Goal: Check status: Check status

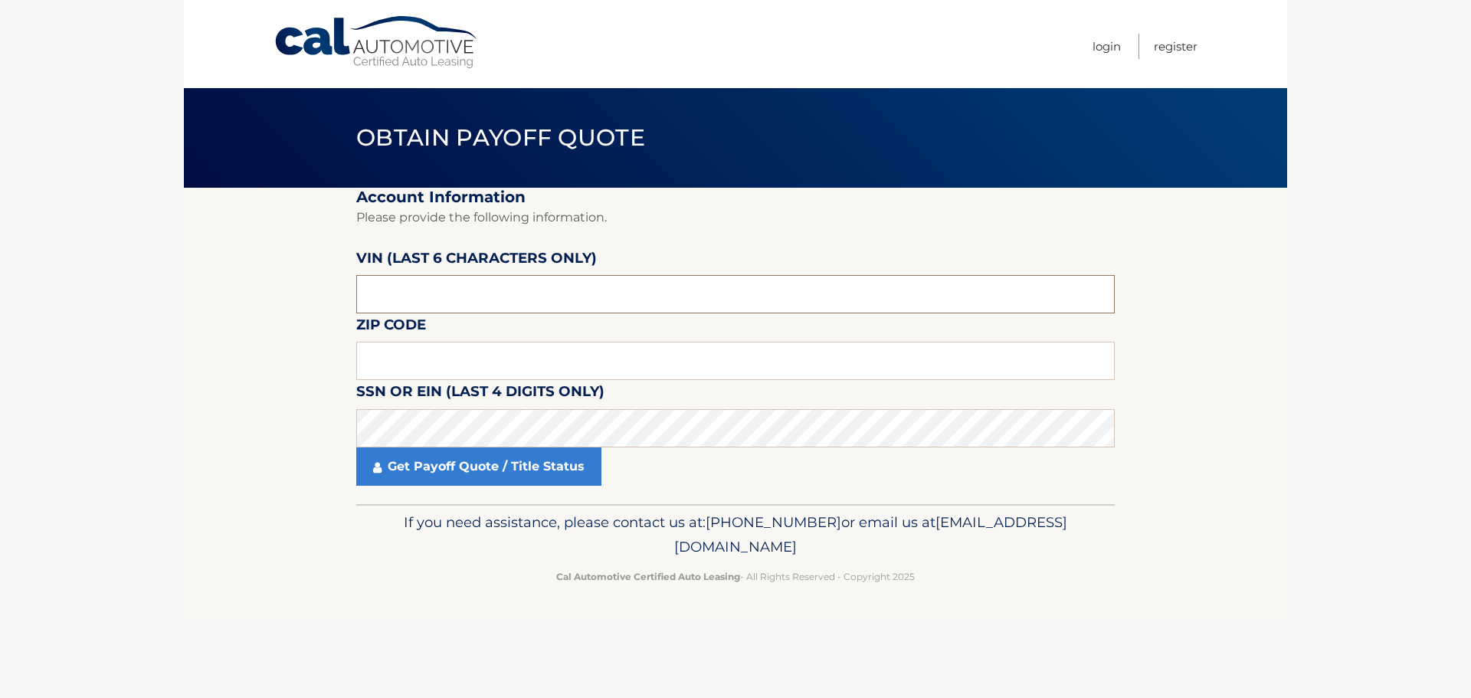
click at [414, 299] on input "text" at bounding box center [735, 294] width 758 height 38
type input "021031"
click at [363, 367] on input "text" at bounding box center [735, 361] width 758 height 38
type input "10310"
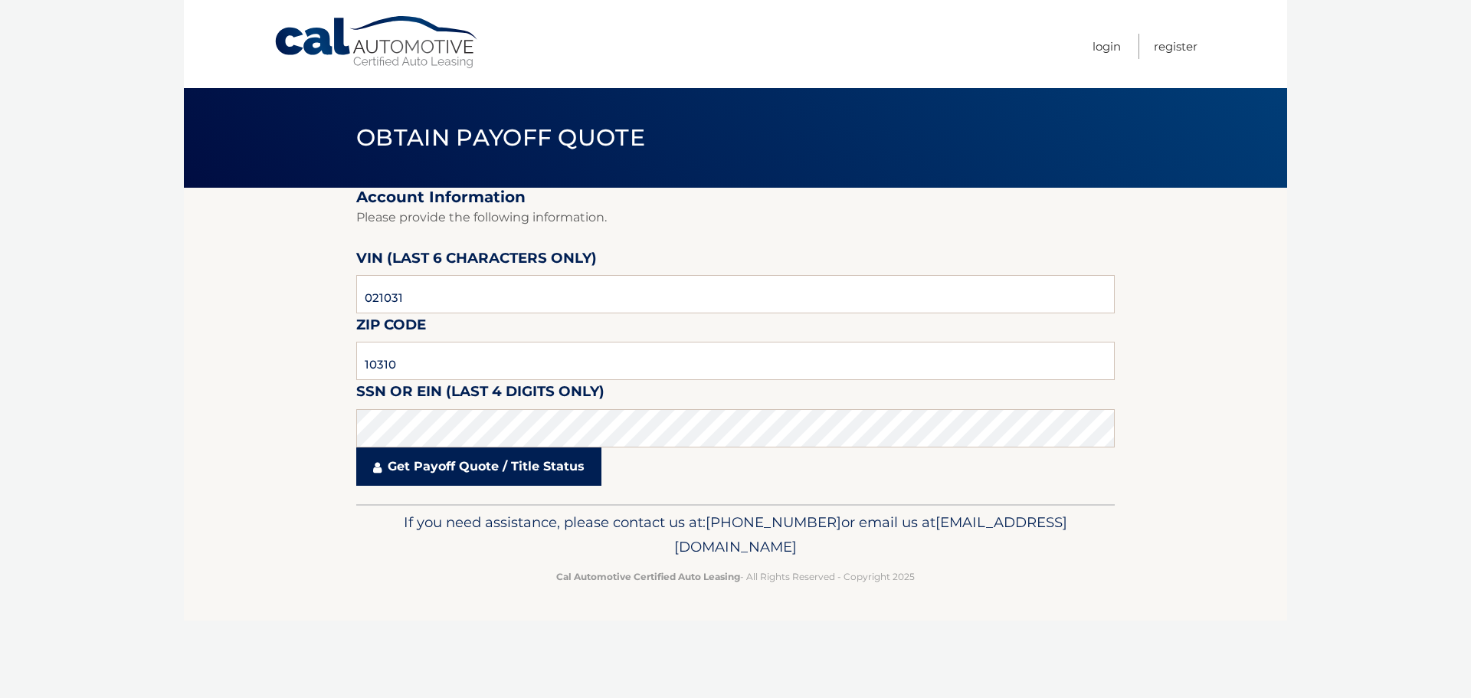
click at [456, 459] on link "Get Payoff Quote / Title Status" at bounding box center [478, 466] width 245 height 38
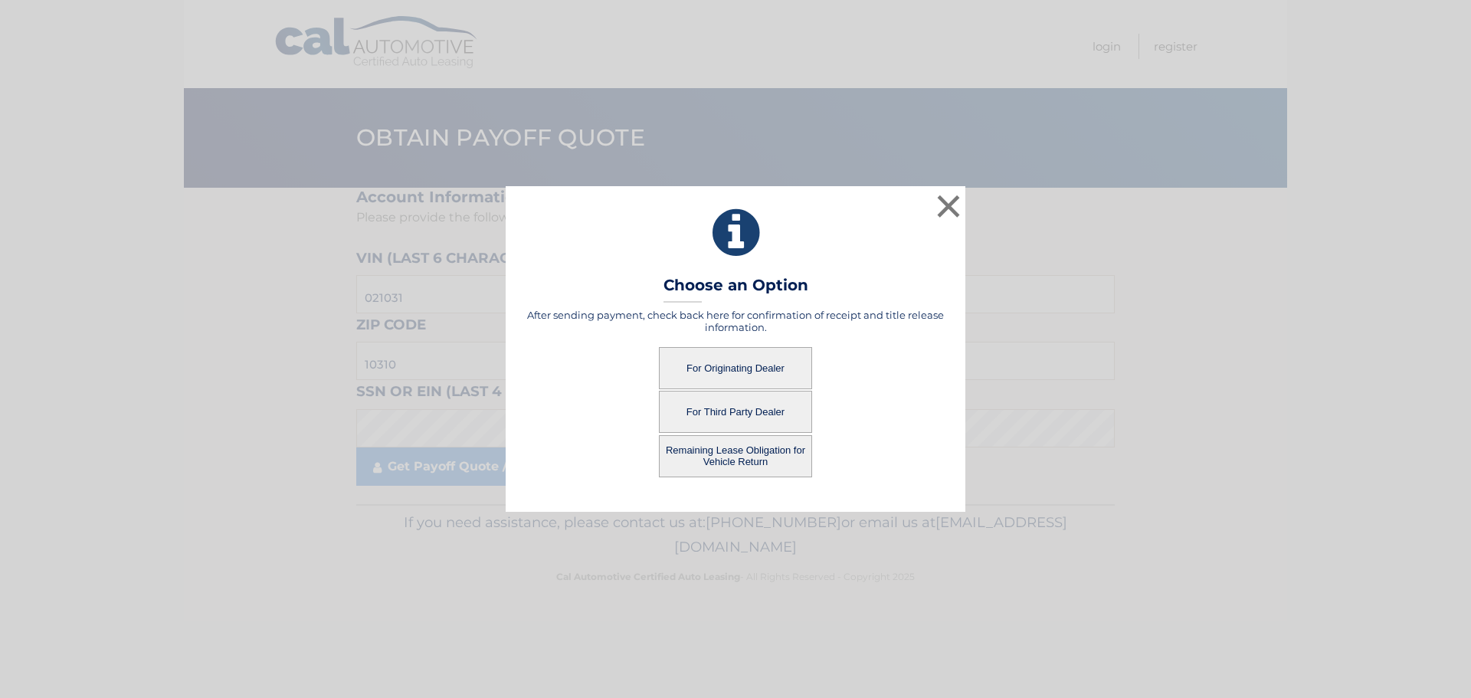
click at [740, 414] on button "For Third Party Dealer" at bounding box center [735, 412] width 153 height 42
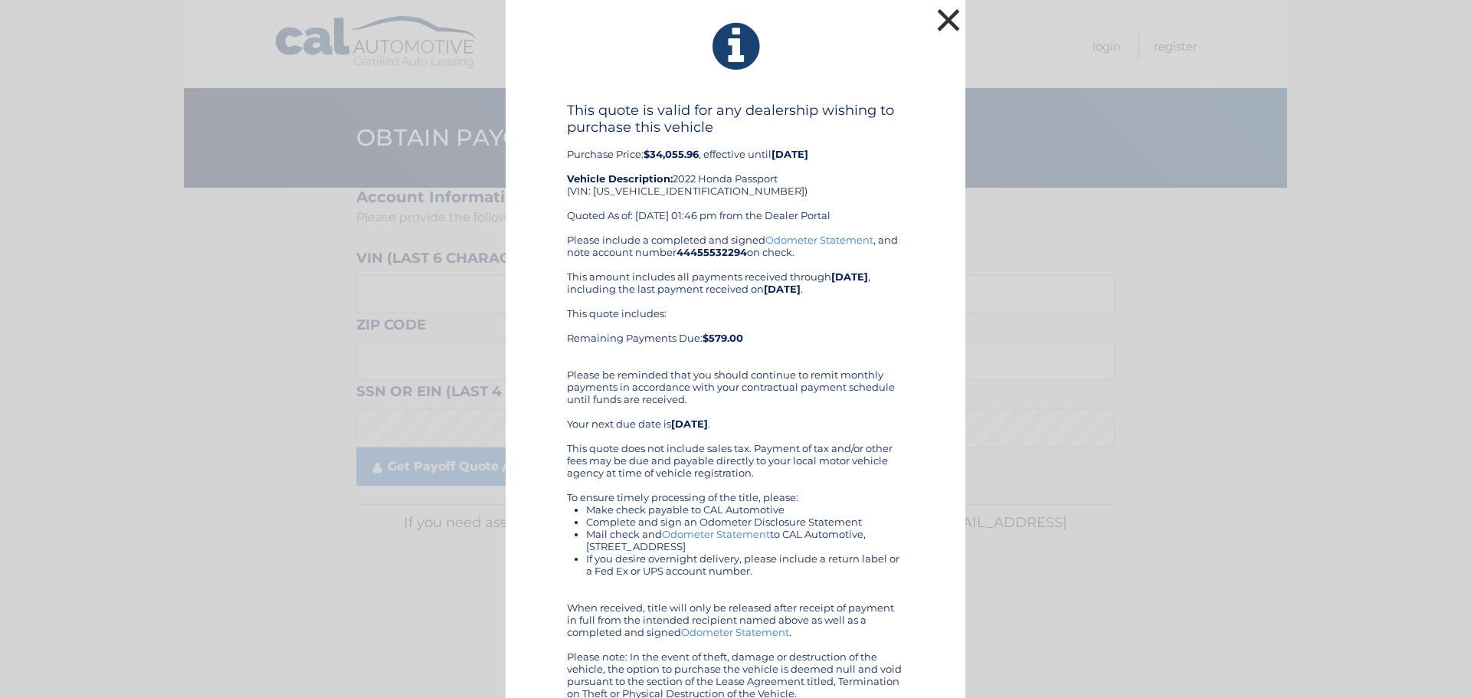
click at [933, 22] on button "×" at bounding box center [948, 20] width 31 height 31
